Goal: Check status

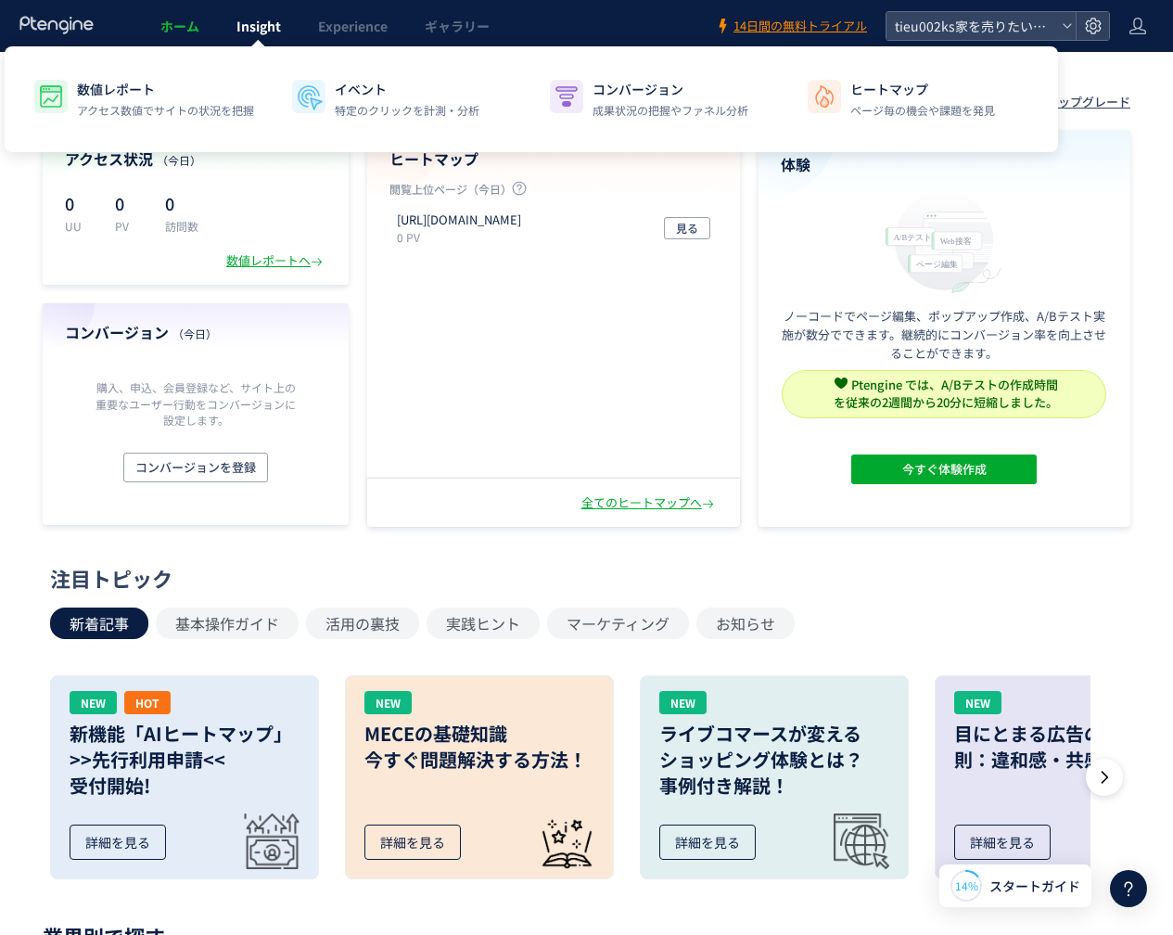
click at [264, 28] on span "Insight" at bounding box center [259, 26] width 45 height 19
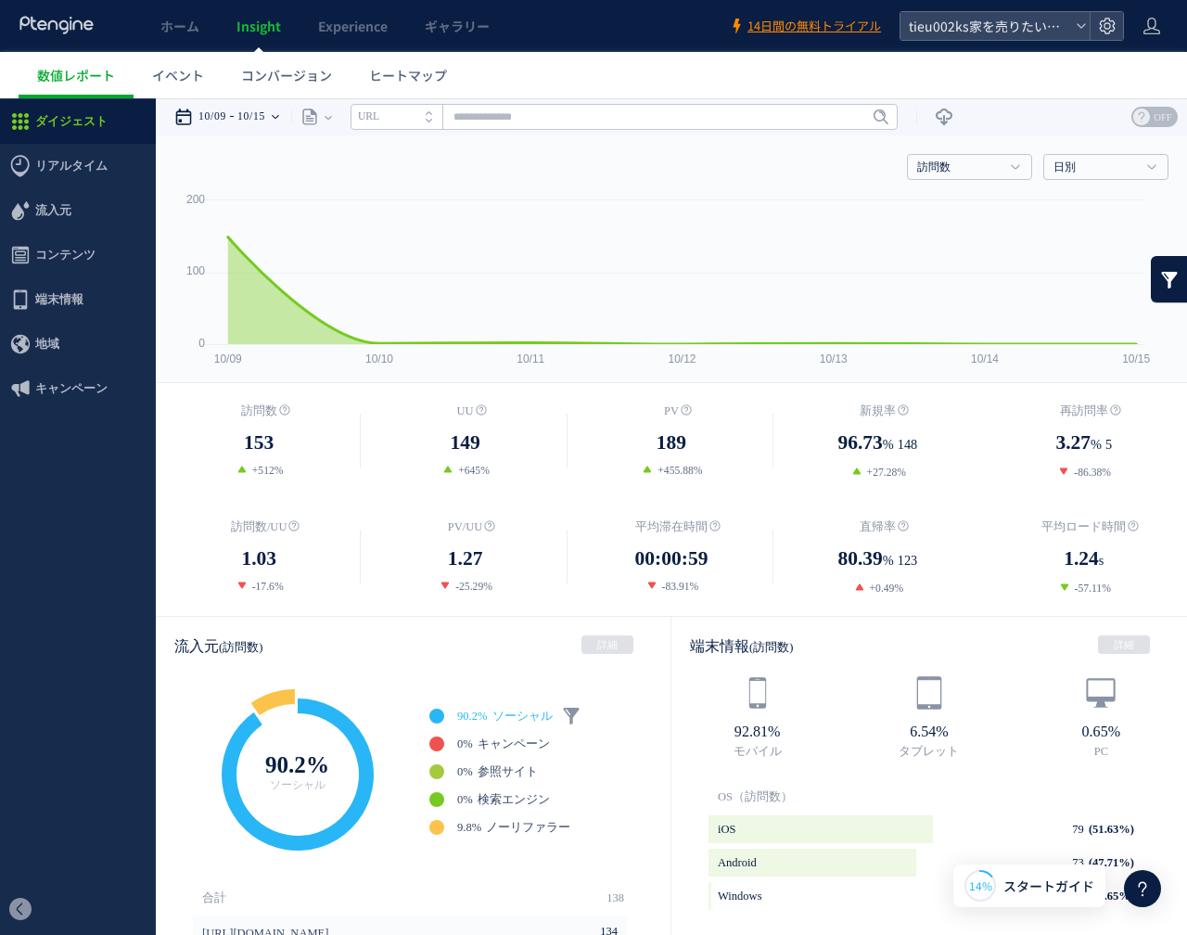
click at [282, 112] on div "10/09 10/15" at bounding box center [232, 116] width 117 height 37
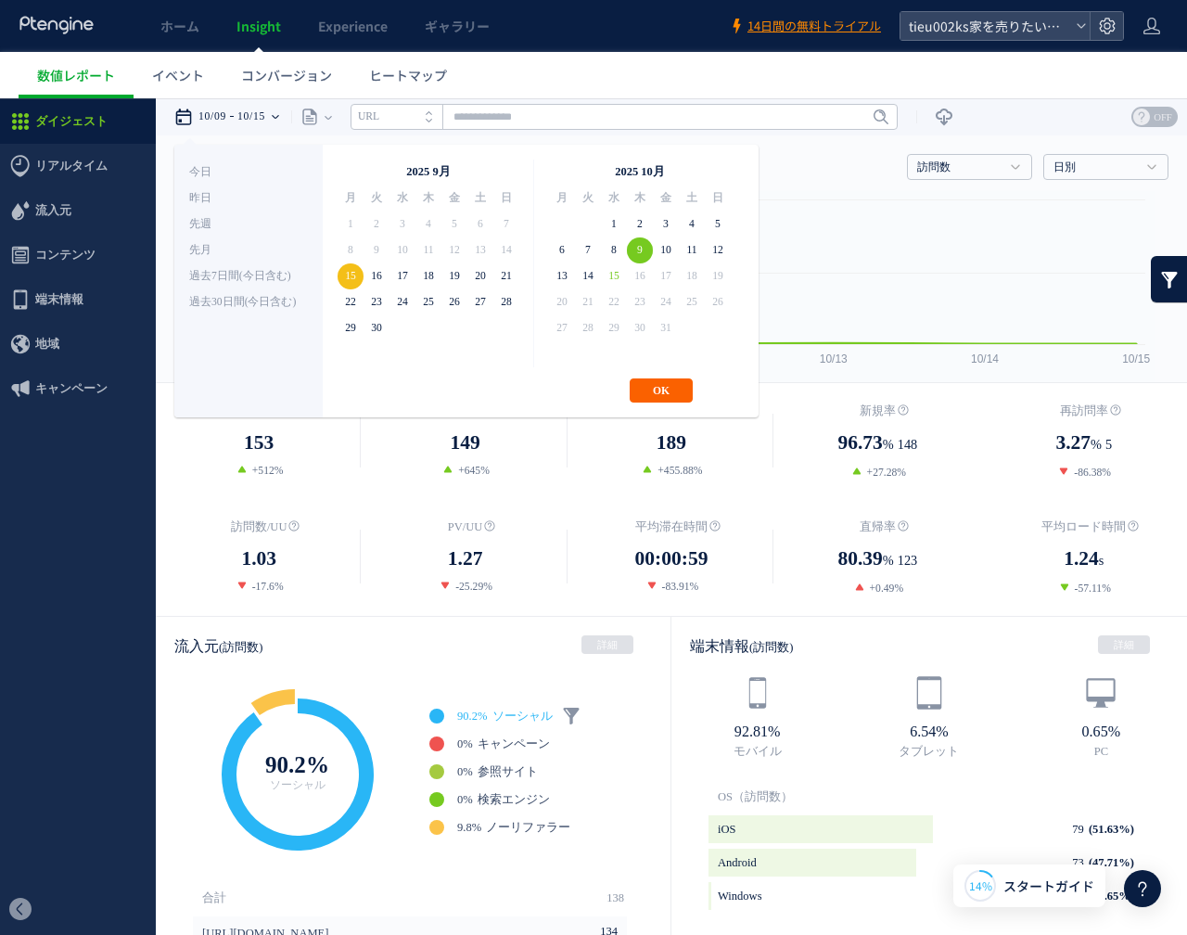
click at [682, 395] on button "OK" at bounding box center [661, 390] width 63 height 24
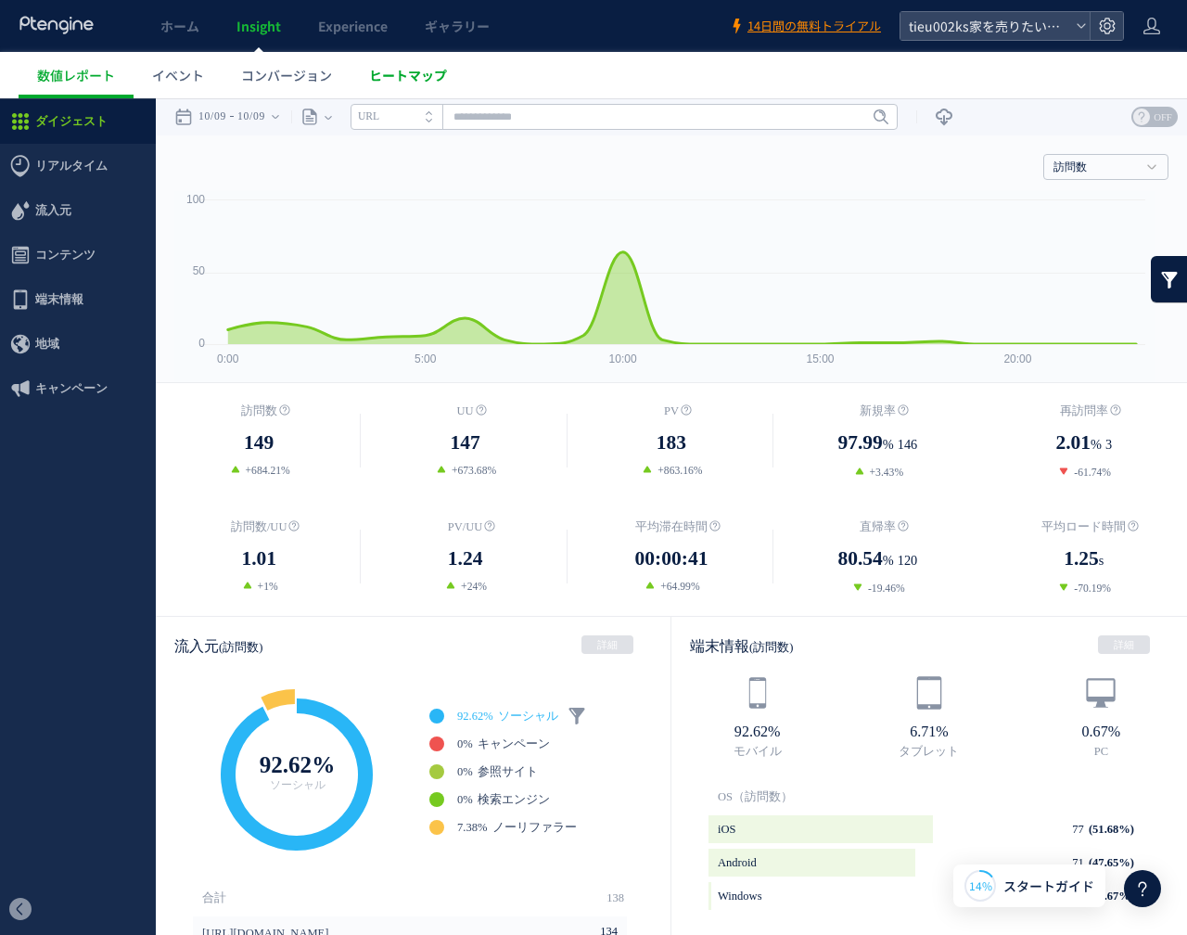
click at [412, 75] on span "ヒートマップ" at bounding box center [408, 75] width 78 height 19
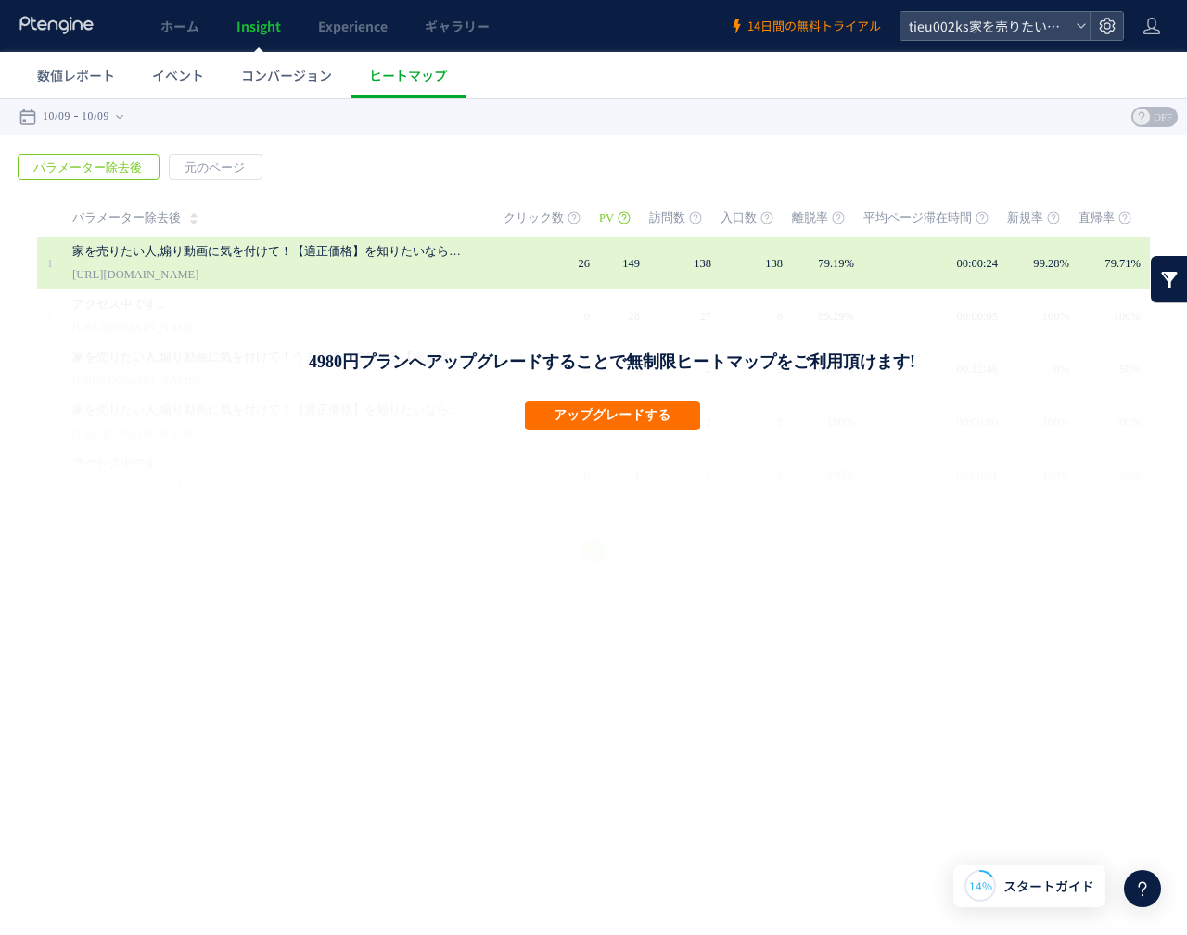
click at [144, 267] on link "[URL][DOMAIN_NAME]" at bounding box center [135, 274] width 126 height 22
